Goal: Go to known website: Access a specific website the user already knows

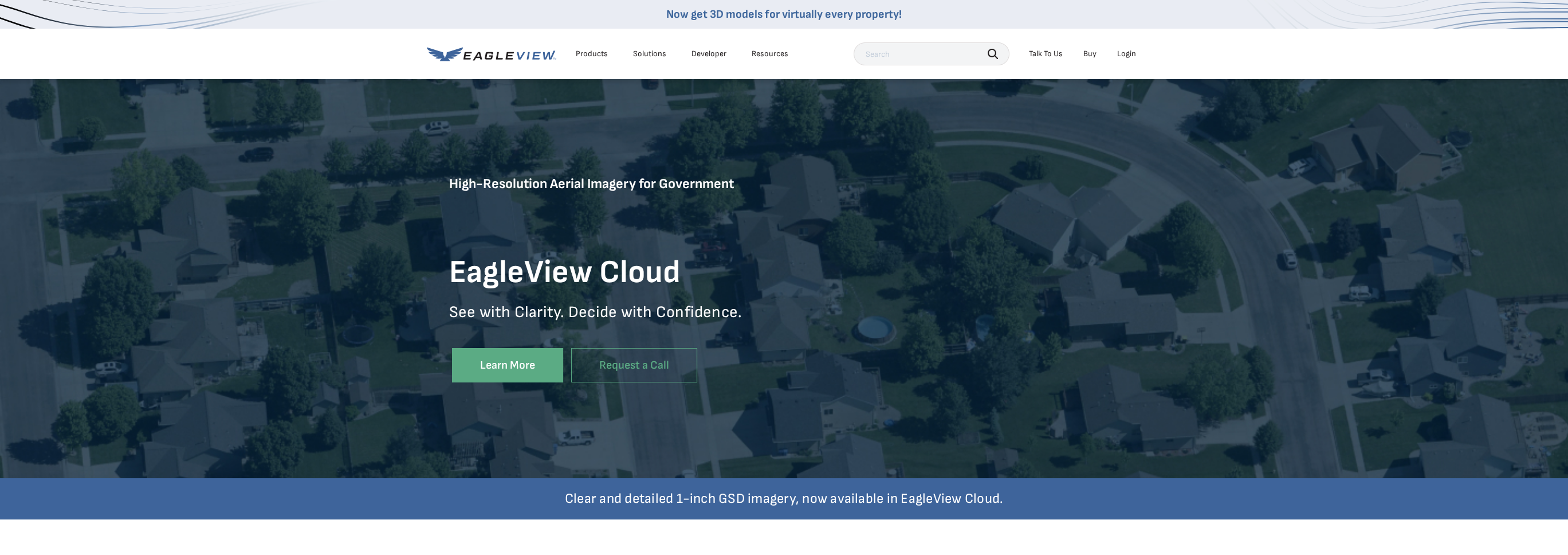
click at [1125, 52] on div "Login" at bounding box center [1126, 54] width 19 height 10
click at [1123, 52] on div "Login" at bounding box center [1126, 54] width 19 height 10
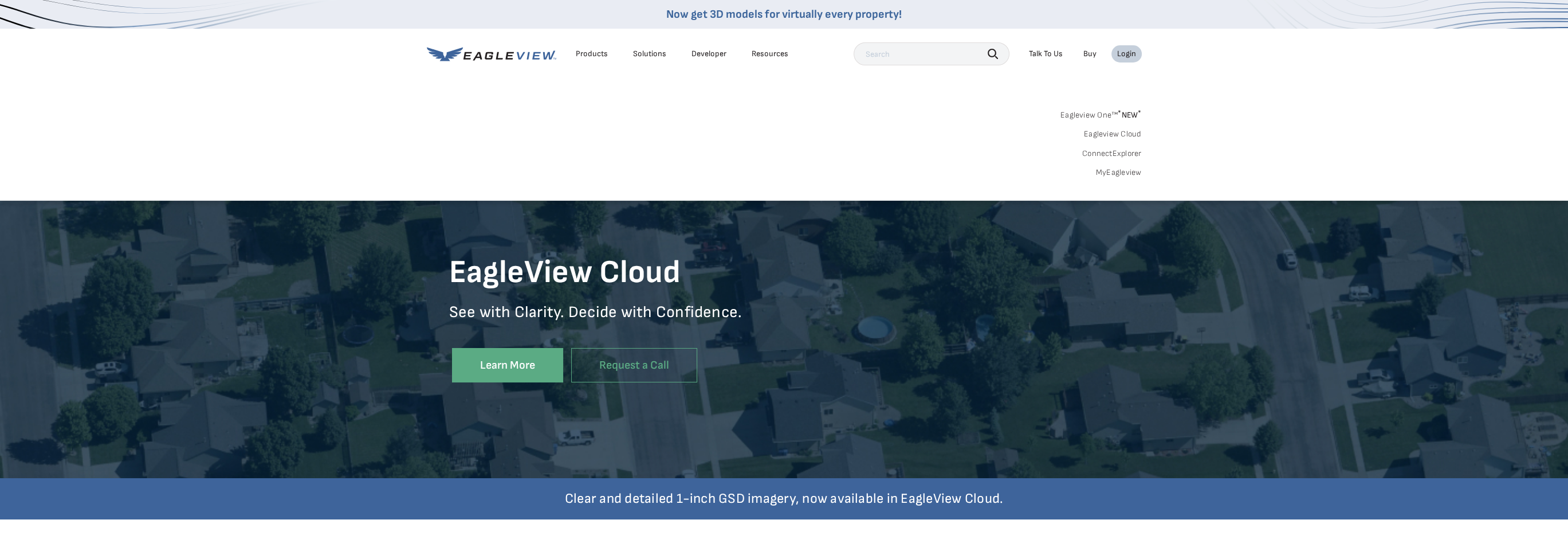
click at [1127, 150] on link "ConnectExplorer" at bounding box center [1112, 154] width 60 height 10
